Goal: Check status: Check status

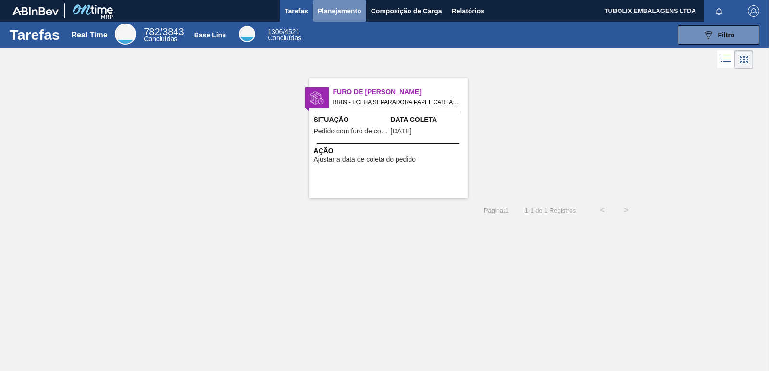
click at [333, 6] on span "Planejamento" at bounding box center [340, 11] width 44 height 12
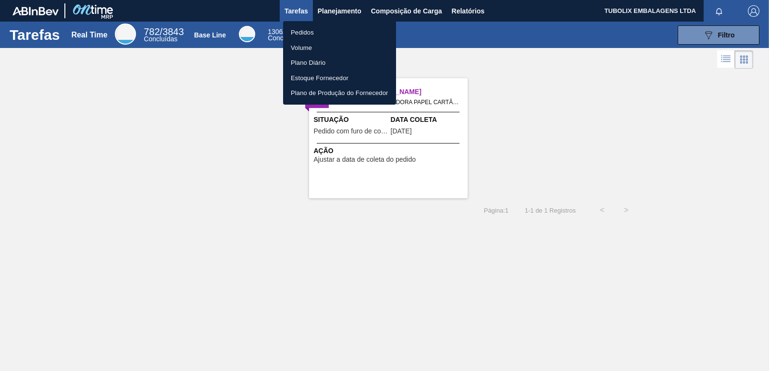
click at [303, 26] on li "Pedidos" at bounding box center [339, 32] width 113 height 15
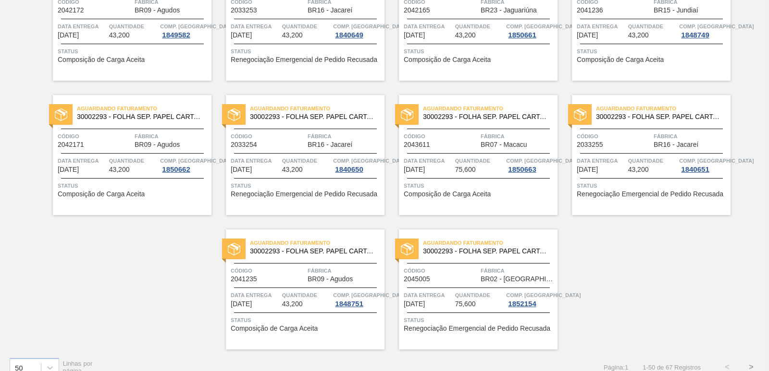
scroll to position [1487, 0]
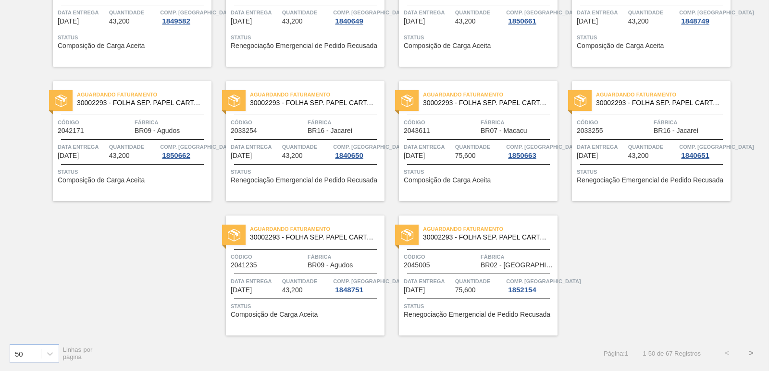
click at [751, 351] on button ">" at bounding box center [751, 354] width 24 height 24
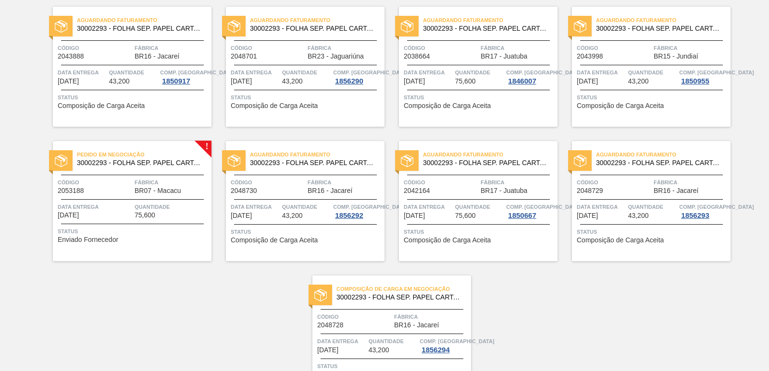
scroll to position [410, 0]
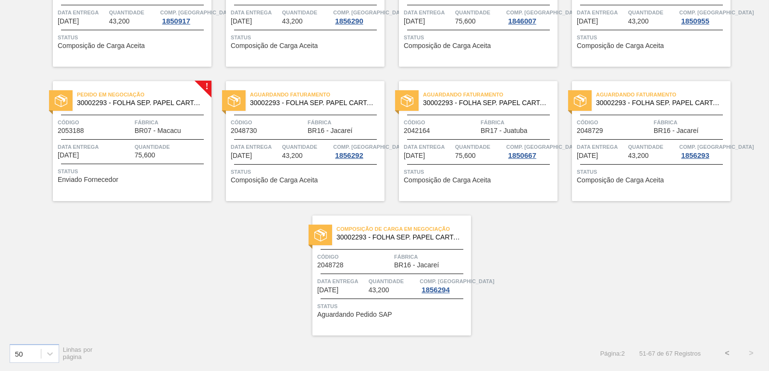
click at [152, 117] on div "Pedido em Negociação 30002293 - FOLHA SEP. PAPEL CARTAO 1200x1000M 350g Código …" at bounding box center [132, 141] width 159 height 120
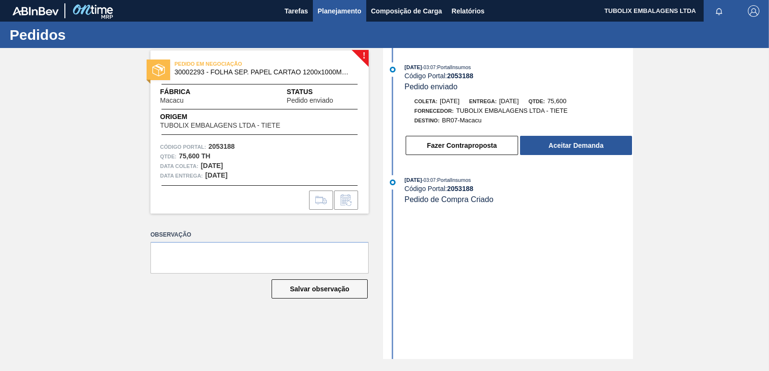
click at [344, 7] on span "Planejamento" at bounding box center [340, 11] width 44 height 12
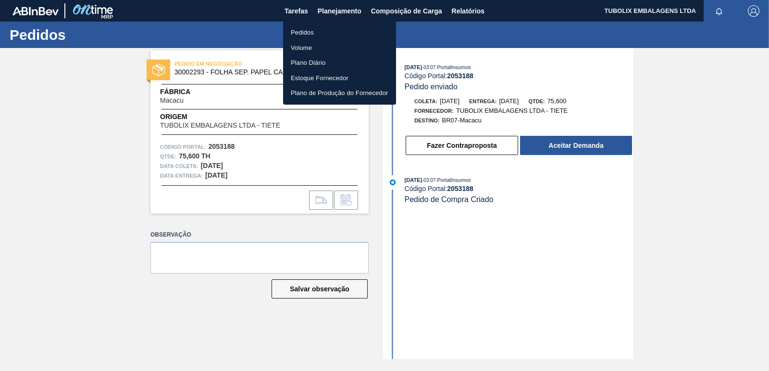
click at [309, 31] on li "Pedidos" at bounding box center [339, 32] width 113 height 15
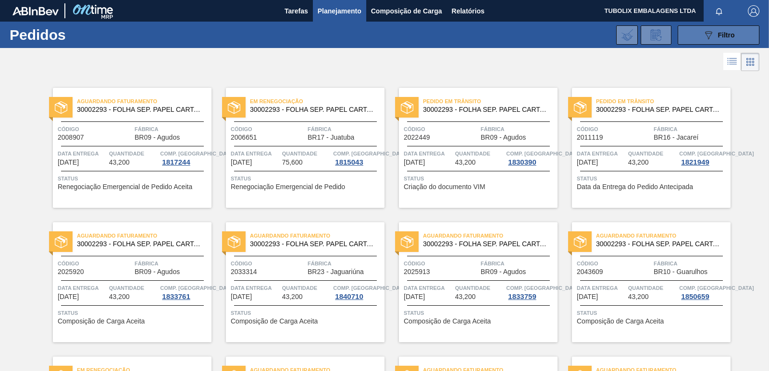
click at [703, 33] on icon "089F7B8B-B2A5-4AFE-B5C0-19BA573D28AC" at bounding box center [709, 35] width 12 height 12
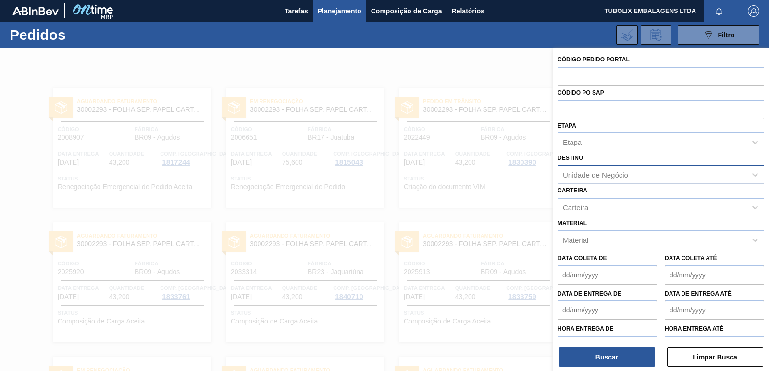
click at [607, 171] on div "Unidade de Negócio" at bounding box center [652, 175] width 188 height 14
type input "maca"
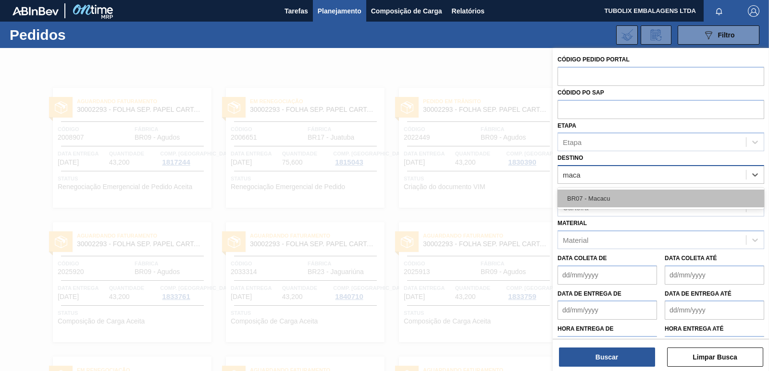
click at [599, 192] on div "BR07 - Macacu" at bounding box center [660, 199] width 207 height 18
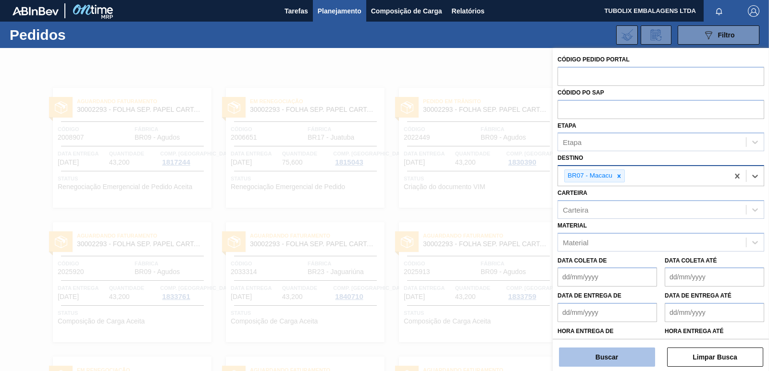
click at [620, 357] on button "Buscar" at bounding box center [607, 357] width 96 height 19
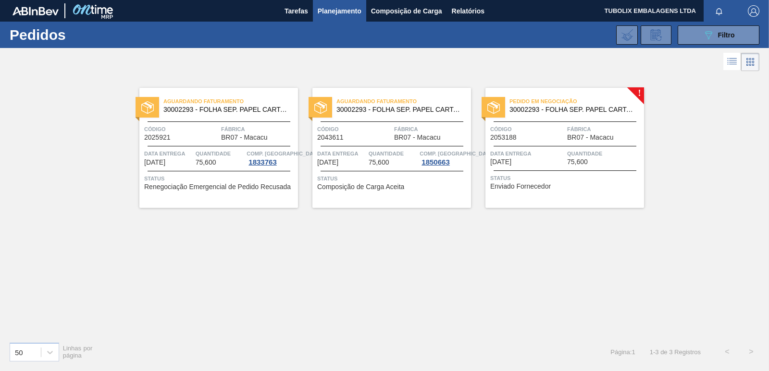
click at [573, 116] on div "Pedido em Negociação 30002293 - FOLHA SEP. PAPEL CARTAO 1200x1000M 350g" at bounding box center [564, 106] width 159 height 22
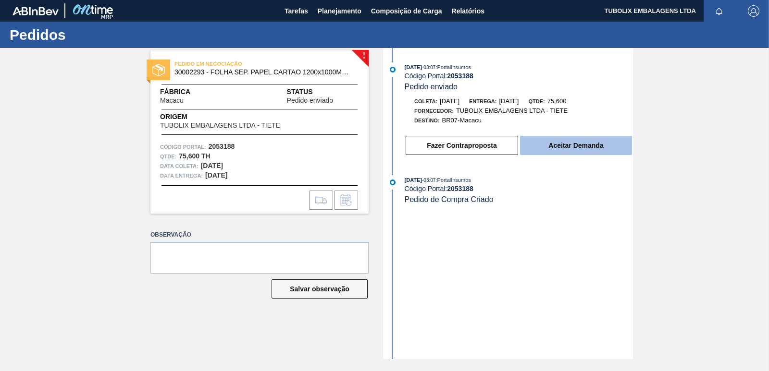
click at [554, 143] on button "Aceitar Demanda" at bounding box center [576, 145] width 112 height 19
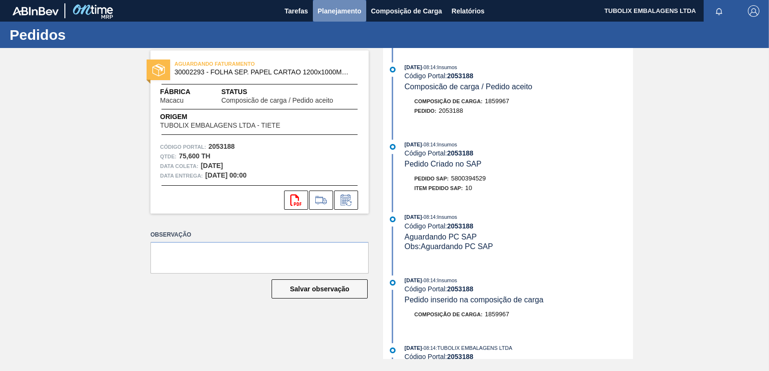
click at [329, 4] on button "Planejamento" at bounding box center [339, 11] width 53 height 22
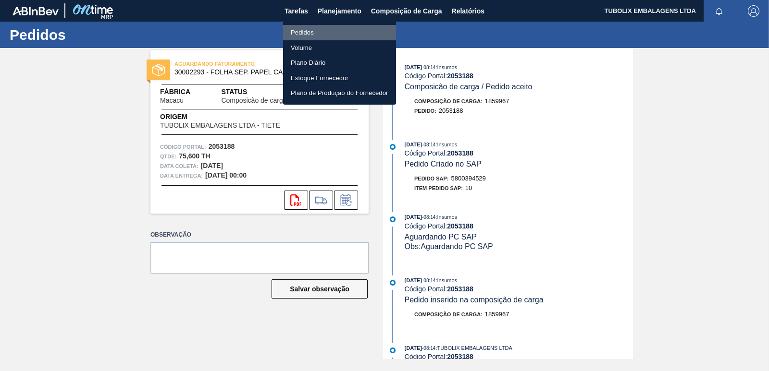
click at [306, 33] on li "Pedidos" at bounding box center [339, 32] width 113 height 15
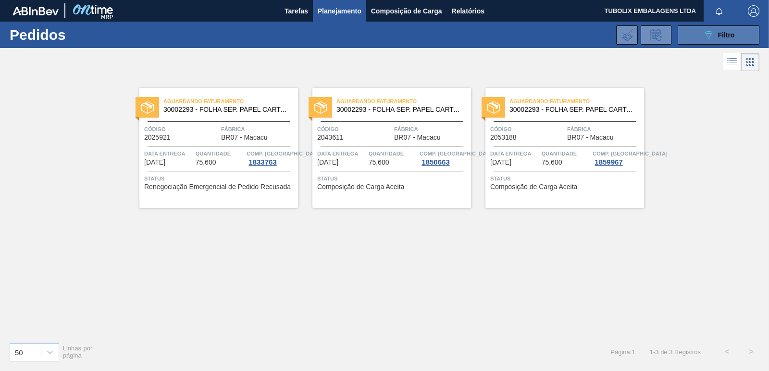
click at [732, 44] on button "089F7B8B-B2A5-4AFE-B5C0-19BA573D28AC Filtro" at bounding box center [719, 34] width 82 height 19
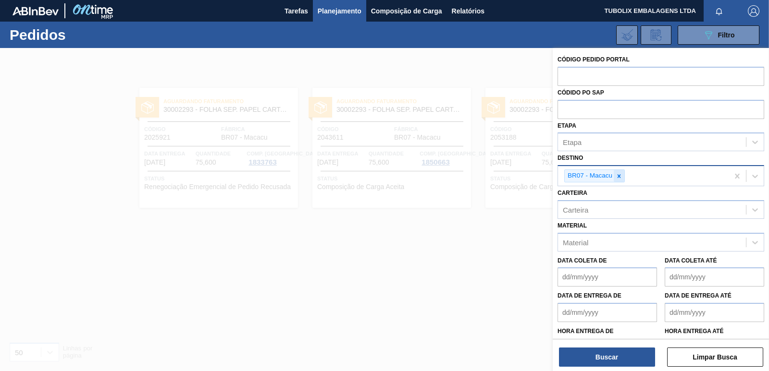
click at [615, 175] on div at bounding box center [619, 176] width 11 height 12
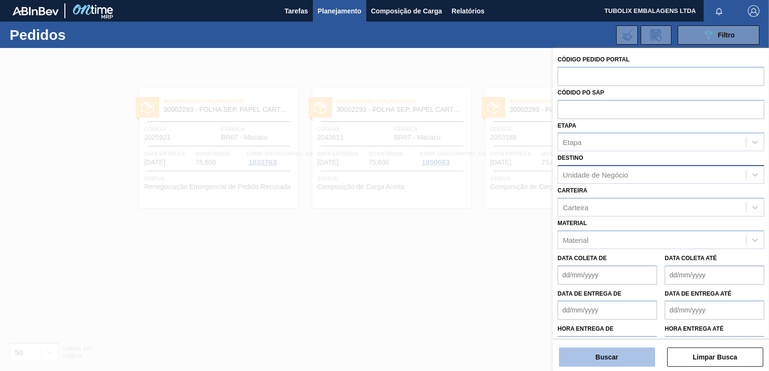
click at [624, 362] on button "Buscar" at bounding box center [607, 357] width 96 height 19
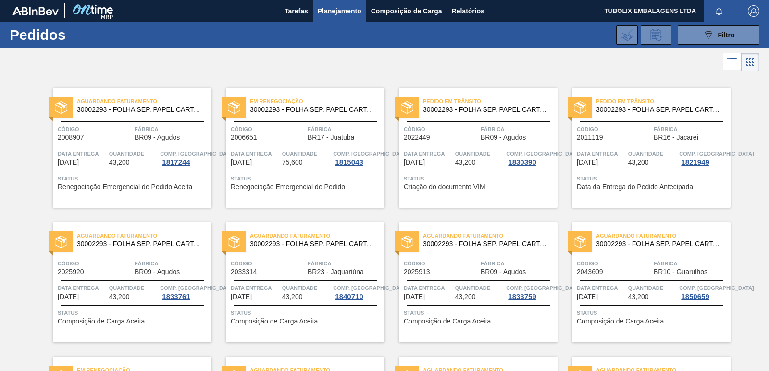
click at [261, 117] on div "Em Renegociação 30002293 - FOLHA SEP. PAPEL CARTAO 1200x1000M 350g Código 20066…" at bounding box center [305, 148] width 159 height 120
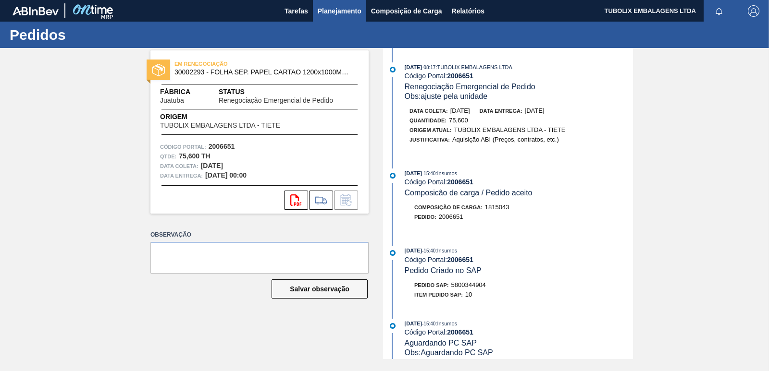
click at [337, 7] on span "Planejamento" at bounding box center [340, 11] width 44 height 12
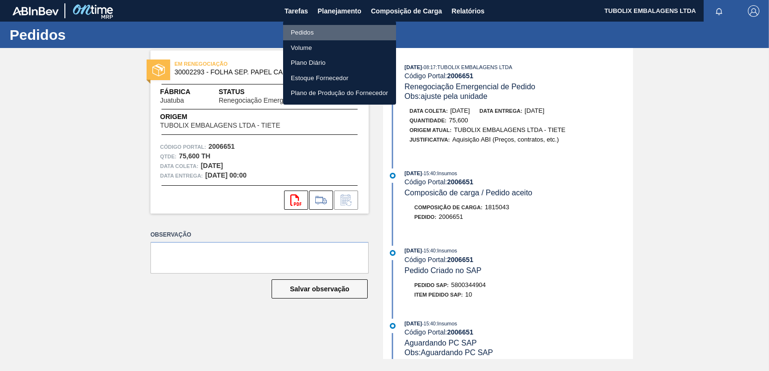
click at [319, 36] on li "Pedidos" at bounding box center [339, 32] width 113 height 15
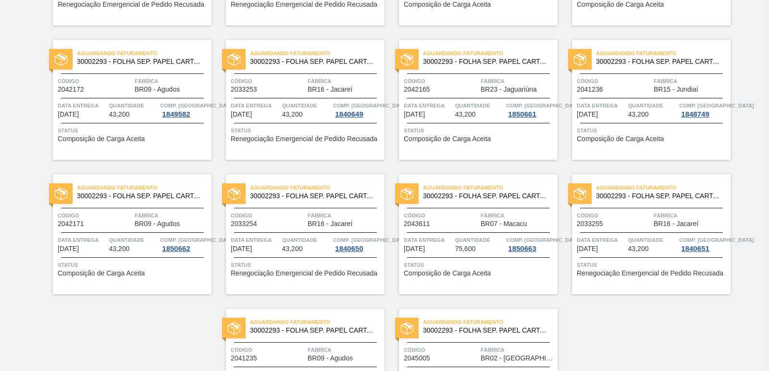
scroll to position [1487, 0]
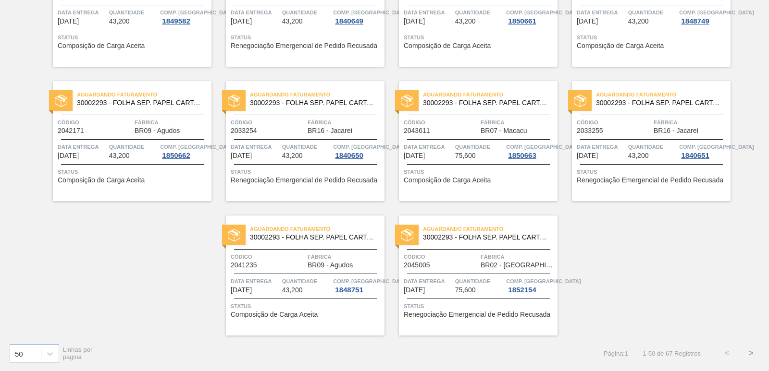
click at [749, 352] on button ">" at bounding box center [751, 354] width 24 height 24
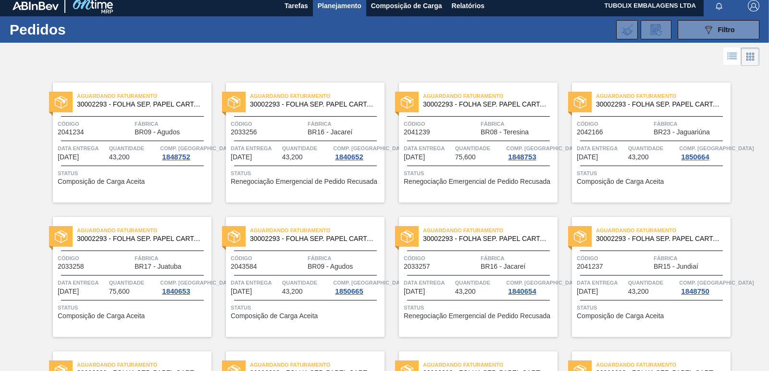
scroll to position [0, 0]
